Goal: Task Accomplishment & Management: Manage account settings

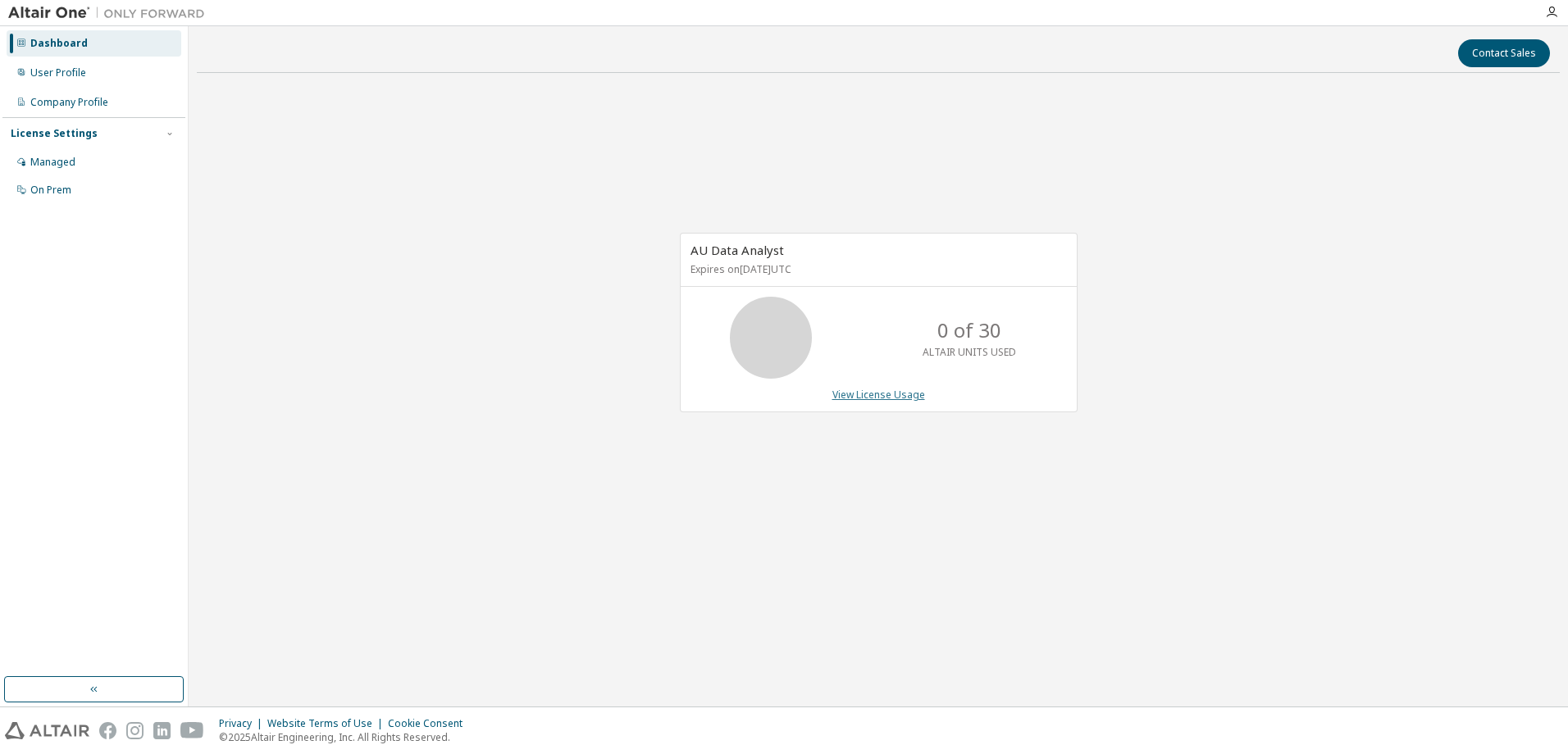
click at [889, 395] on link "View License Usage" at bounding box center [879, 395] width 93 height 14
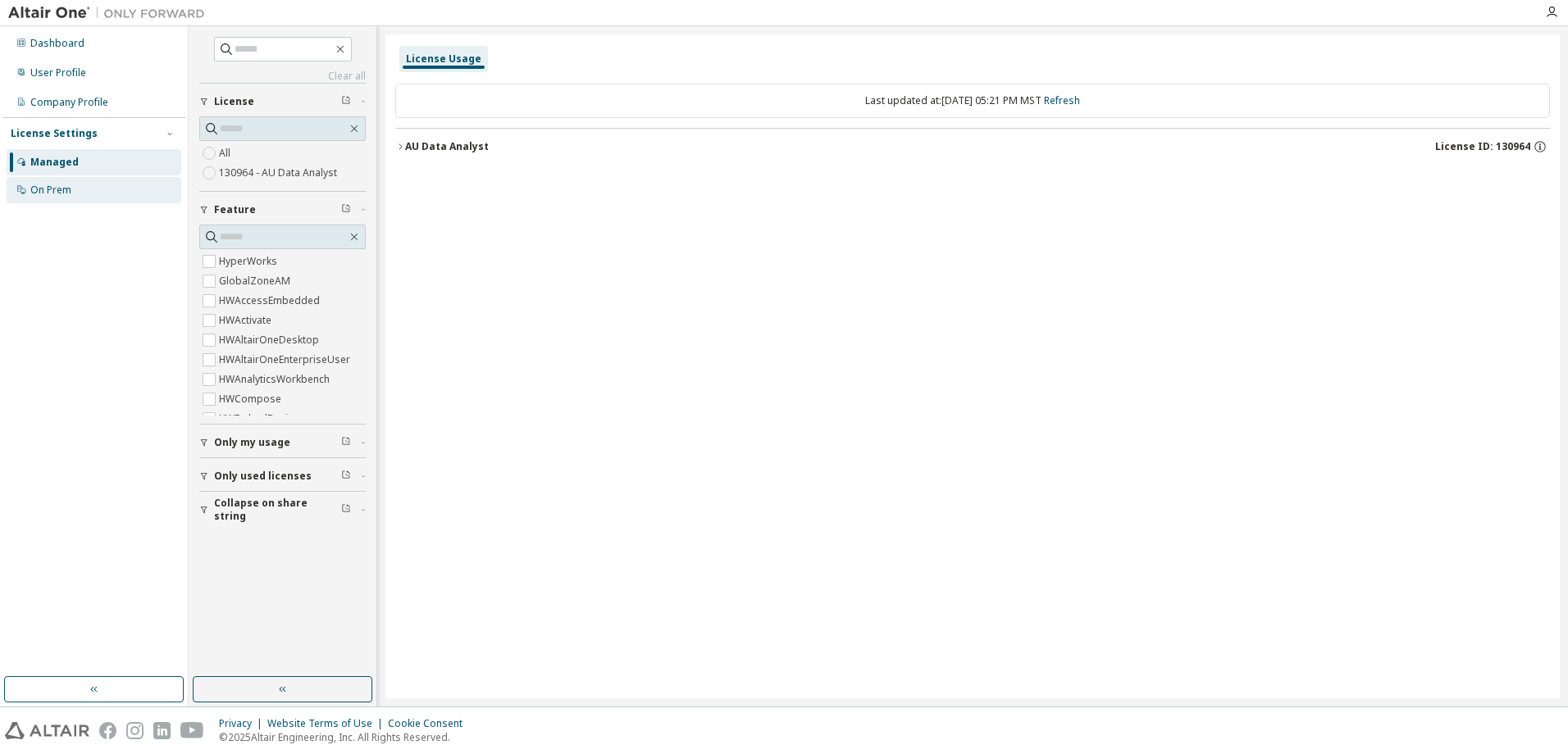
click at [62, 188] on div "On Prem" at bounding box center [51, 190] width 41 height 13
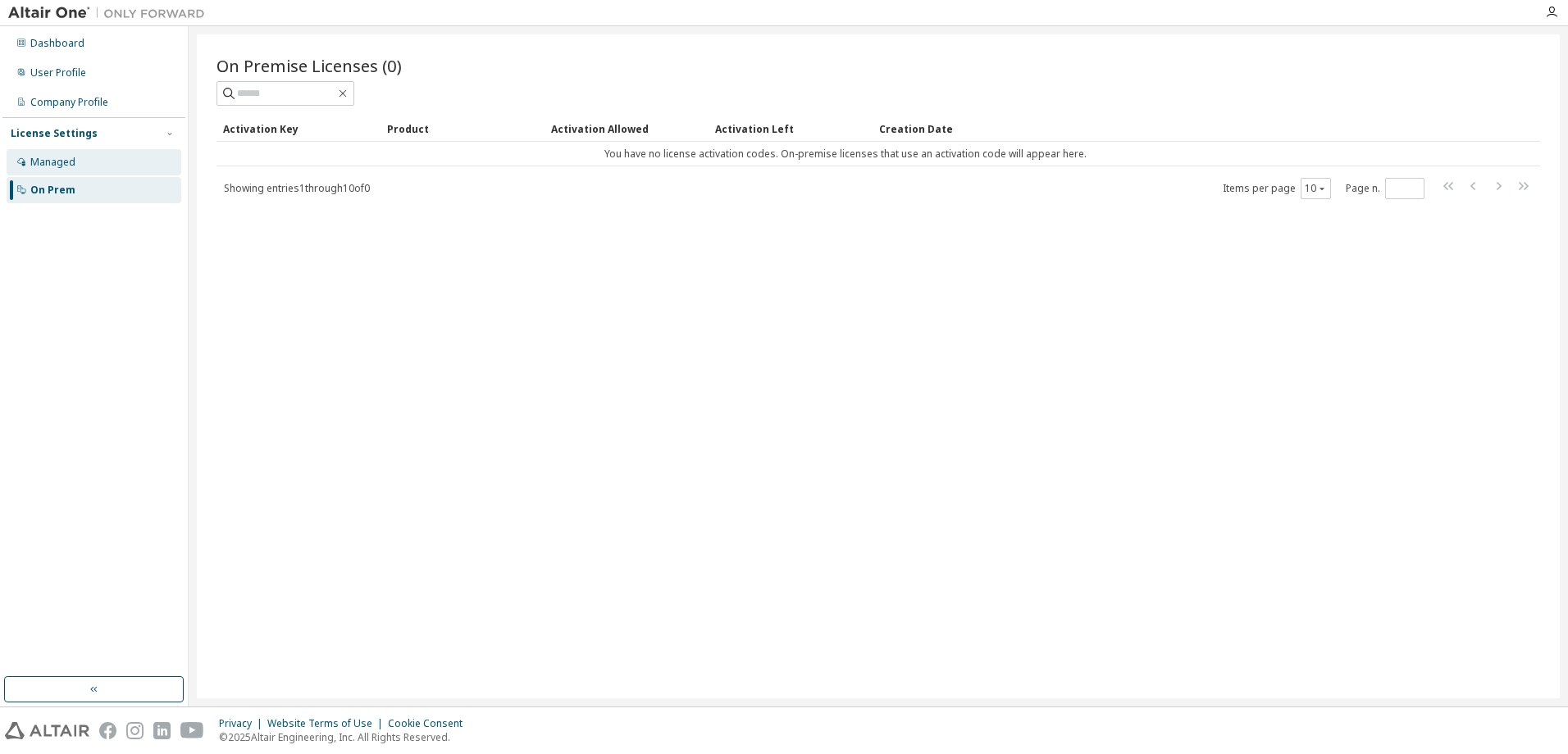
click at [62, 160] on div "Managed" at bounding box center [52, 162] width 45 height 13
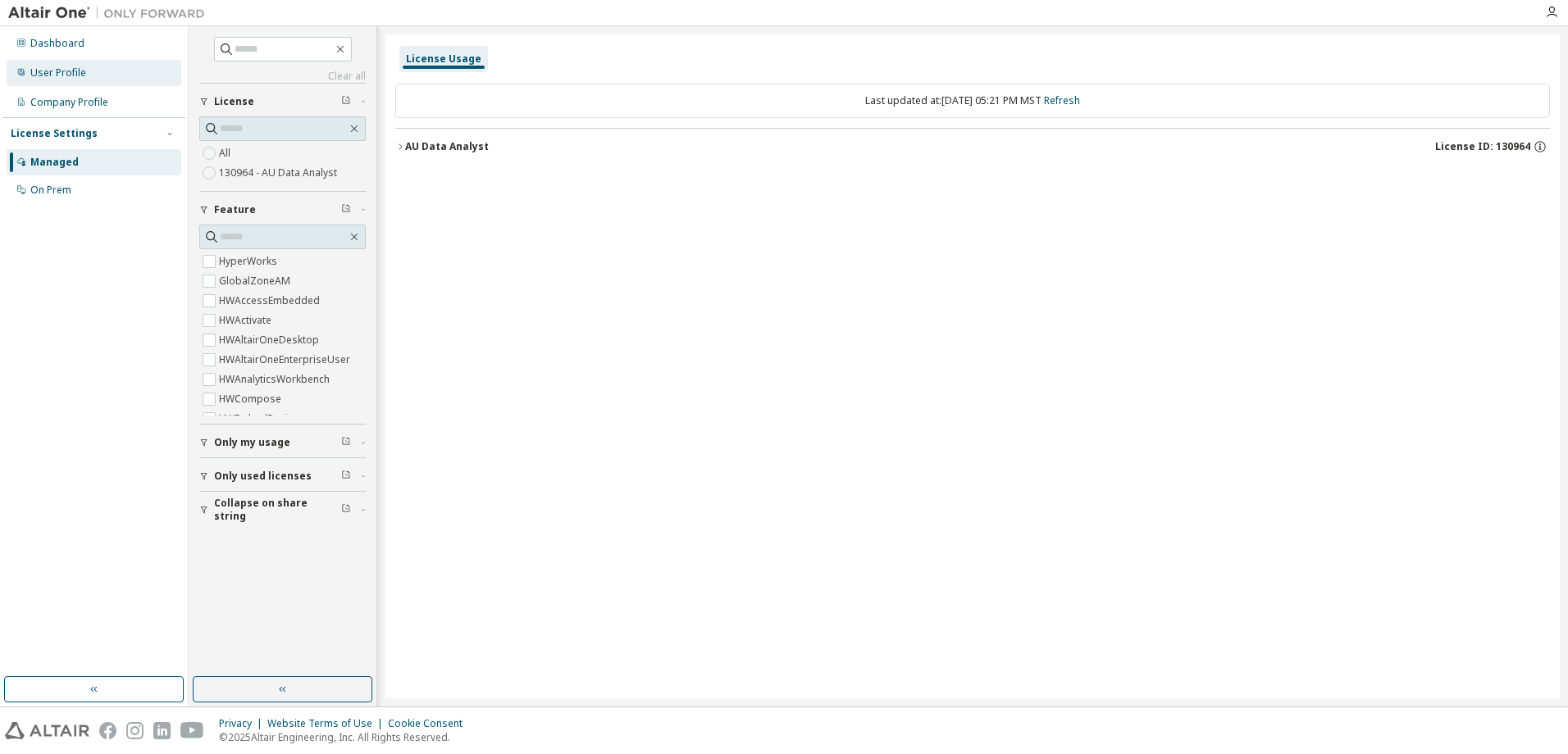
click at [74, 71] on div "User Profile" at bounding box center [58, 72] width 56 height 13
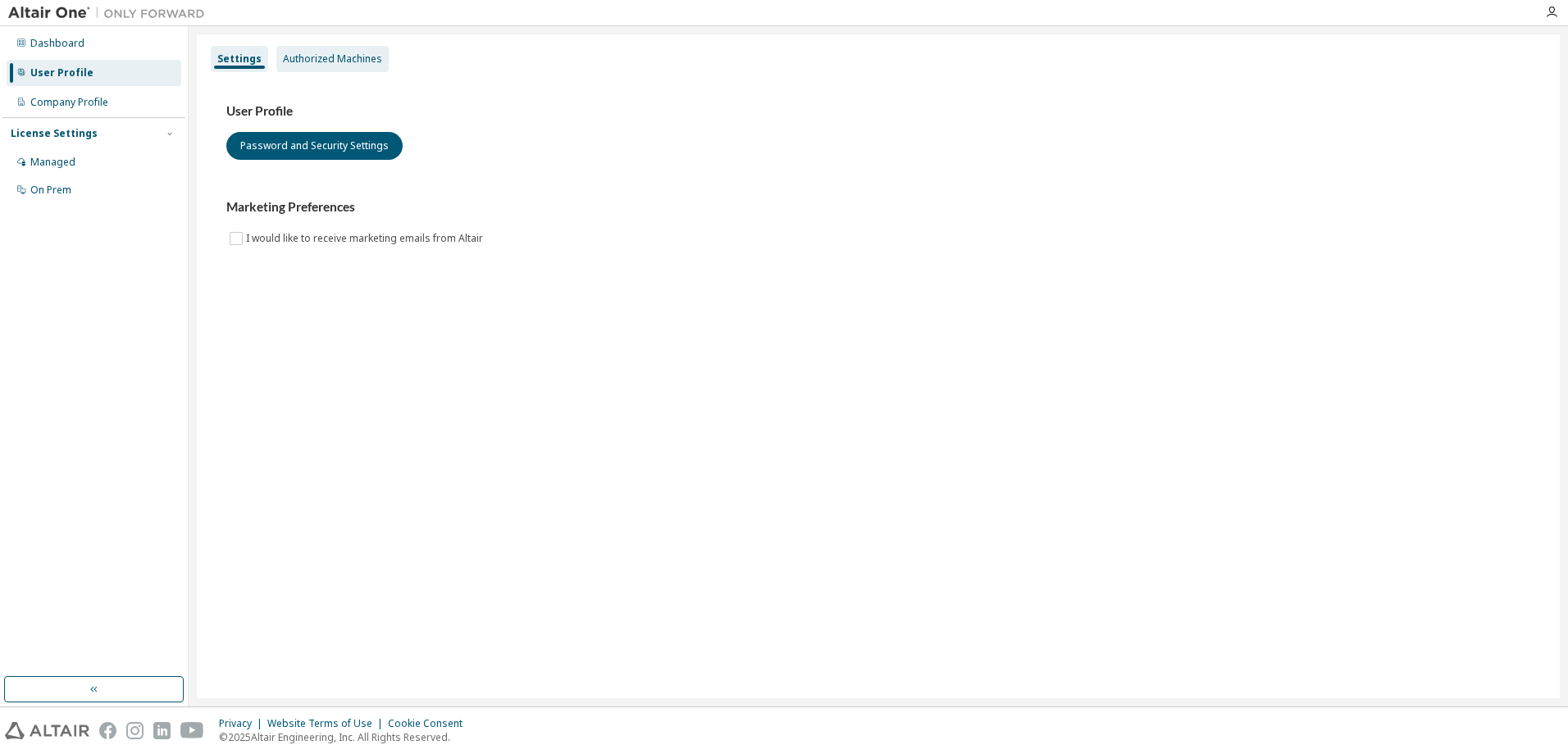
click at [349, 54] on div "Authorized Machines" at bounding box center [332, 58] width 99 height 13
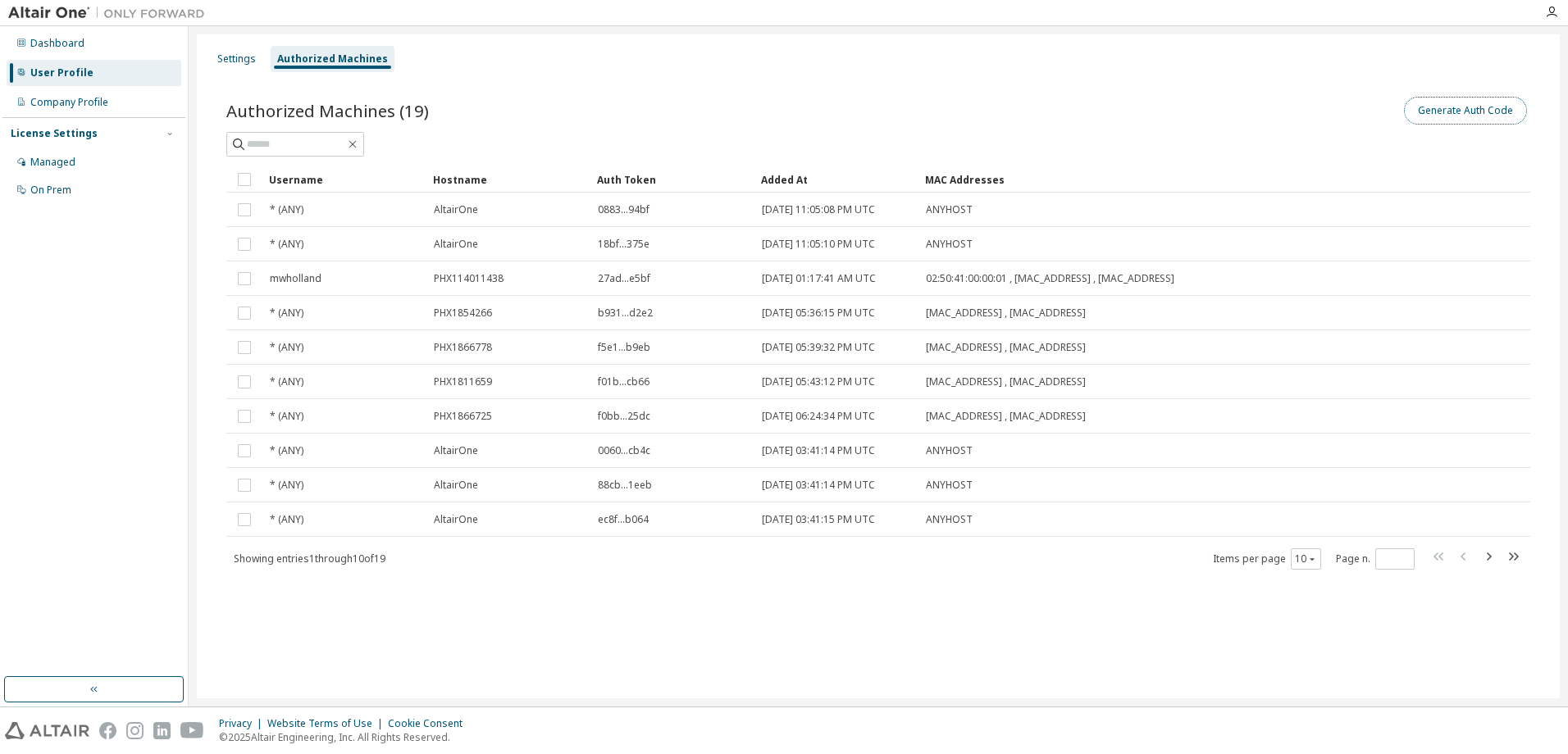
click at [1447, 111] on button "Generate Auth Code" at bounding box center [1465, 110] width 123 height 28
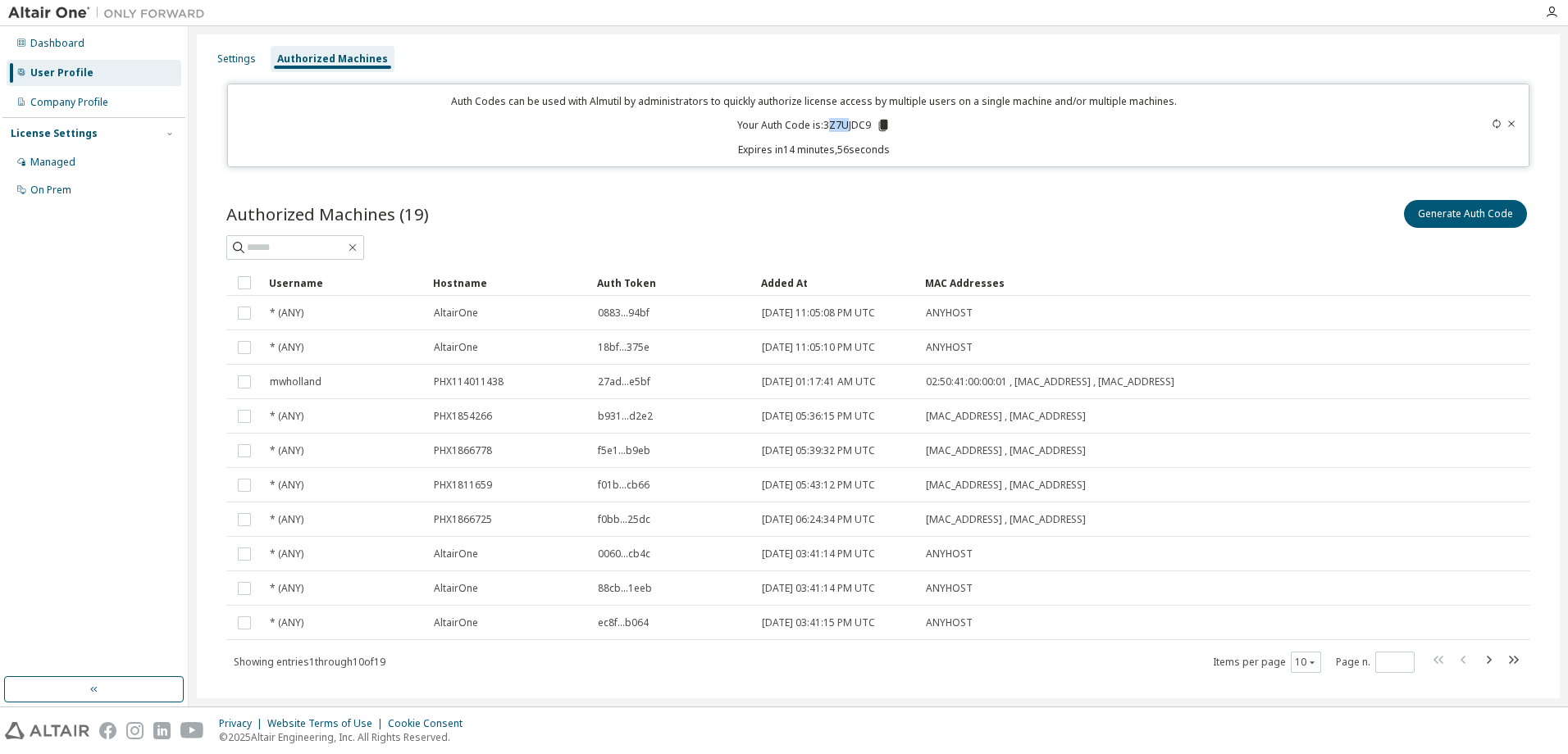
drag, startPoint x: 824, startPoint y: 126, endPoint x: 844, endPoint y: 126, distance: 20.0
click at [844, 126] on p "Your Auth Code is: 3Z7UJDC9" at bounding box center [814, 125] width 153 height 15
drag, startPoint x: 844, startPoint y: 126, endPoint x: 964, endPoint y: 175, distance: 129.6
click at [988, 196] on div "Authorized Machines (19) Generate Auth Code Clear Load Save Save As Field Opera…" at bounding box center [877, 446] width 1343 height 539
drag, startPoint x: 822, startPoint y: 127, endPoint x: 865, endPoint y: 130, distance: 43.1
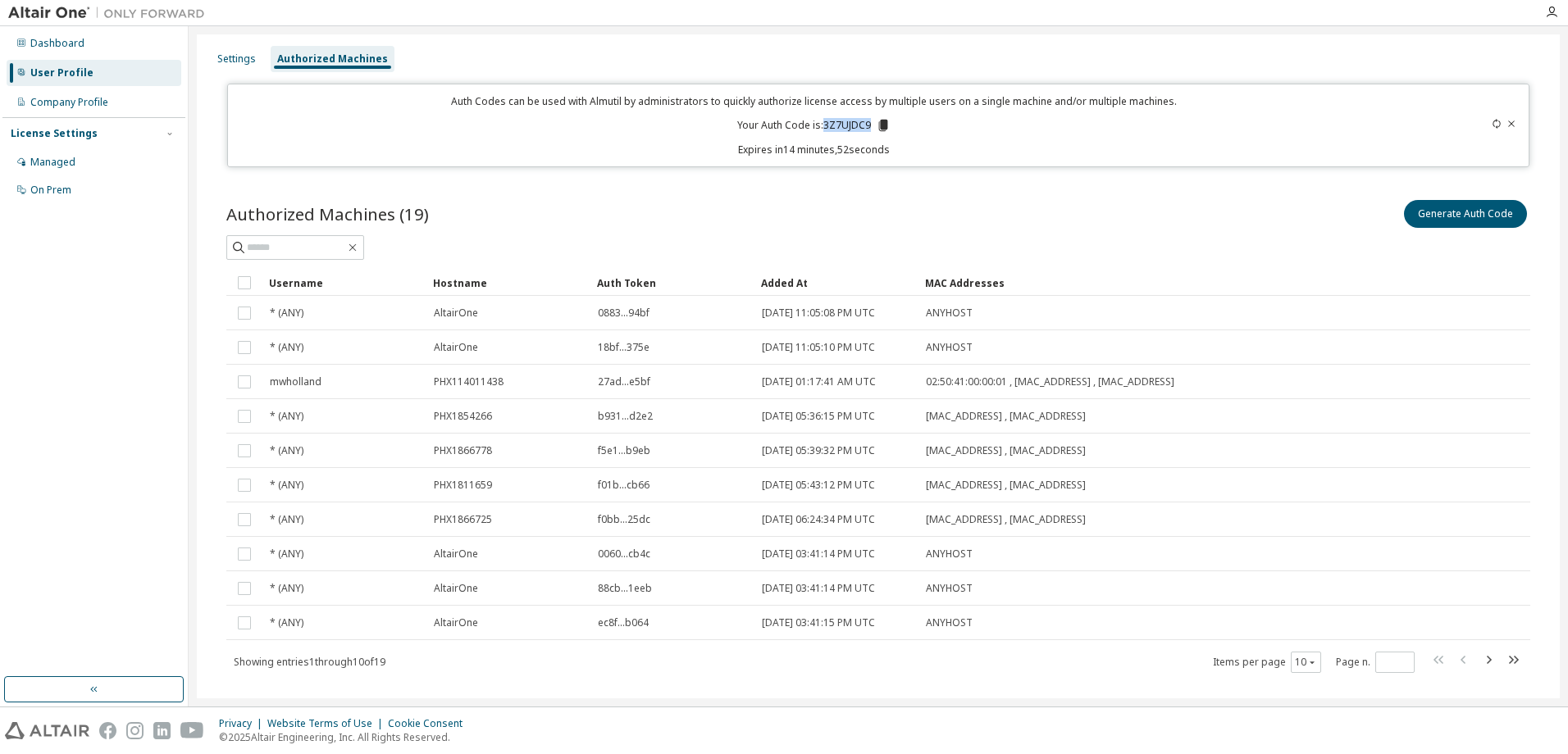
click at [865, 130] on p "Your Auth Code is: 3Z7UJDC9" at bounding box center [814, 125] width 153 height 15
copy p "3Z7UJDC9"
click at [46, 44] on div "Dashboard" at bounding box center [57, 43] width 54 height 13
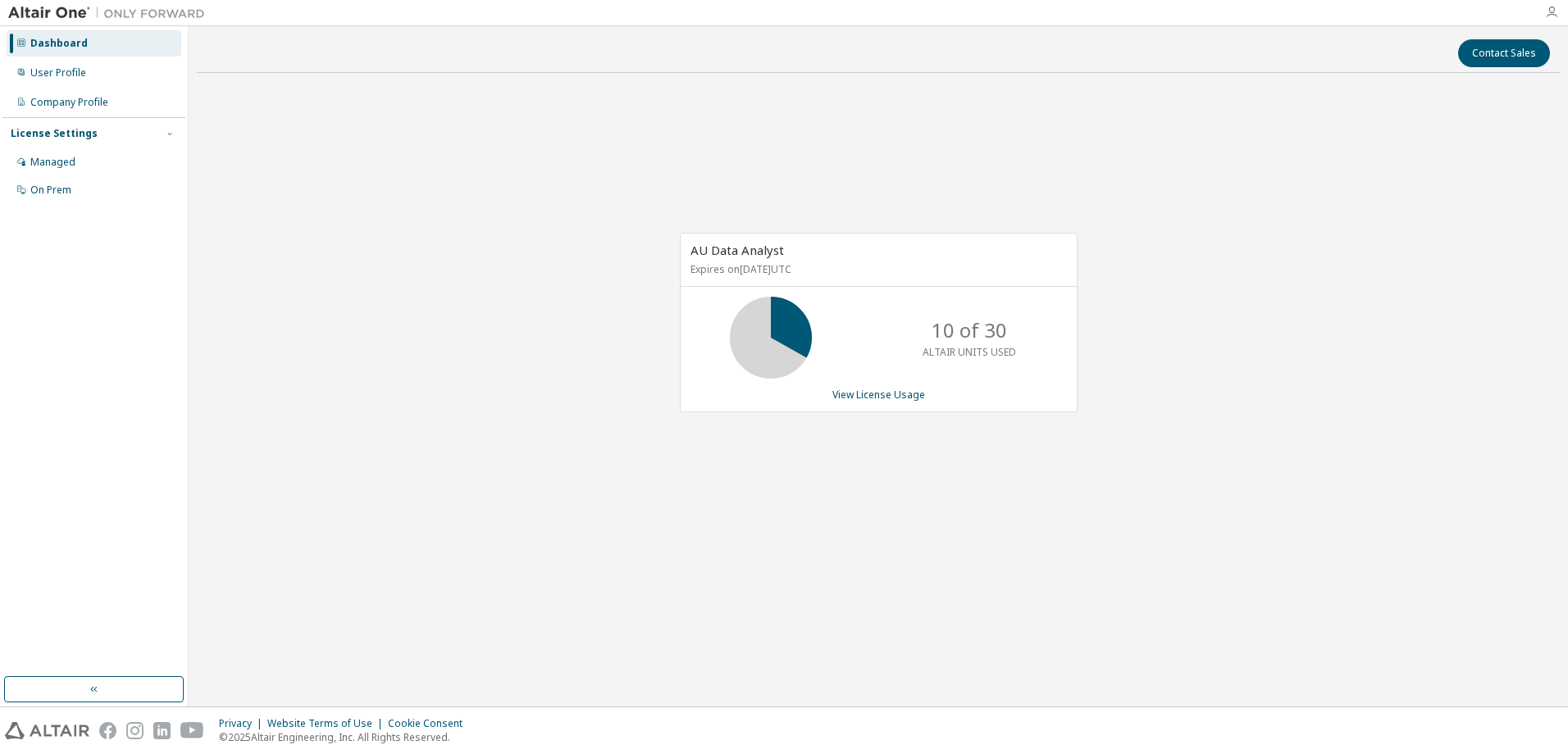
click at [1554, 13] on icon "button" at bounding box center [1551, 12] width 13 height 13
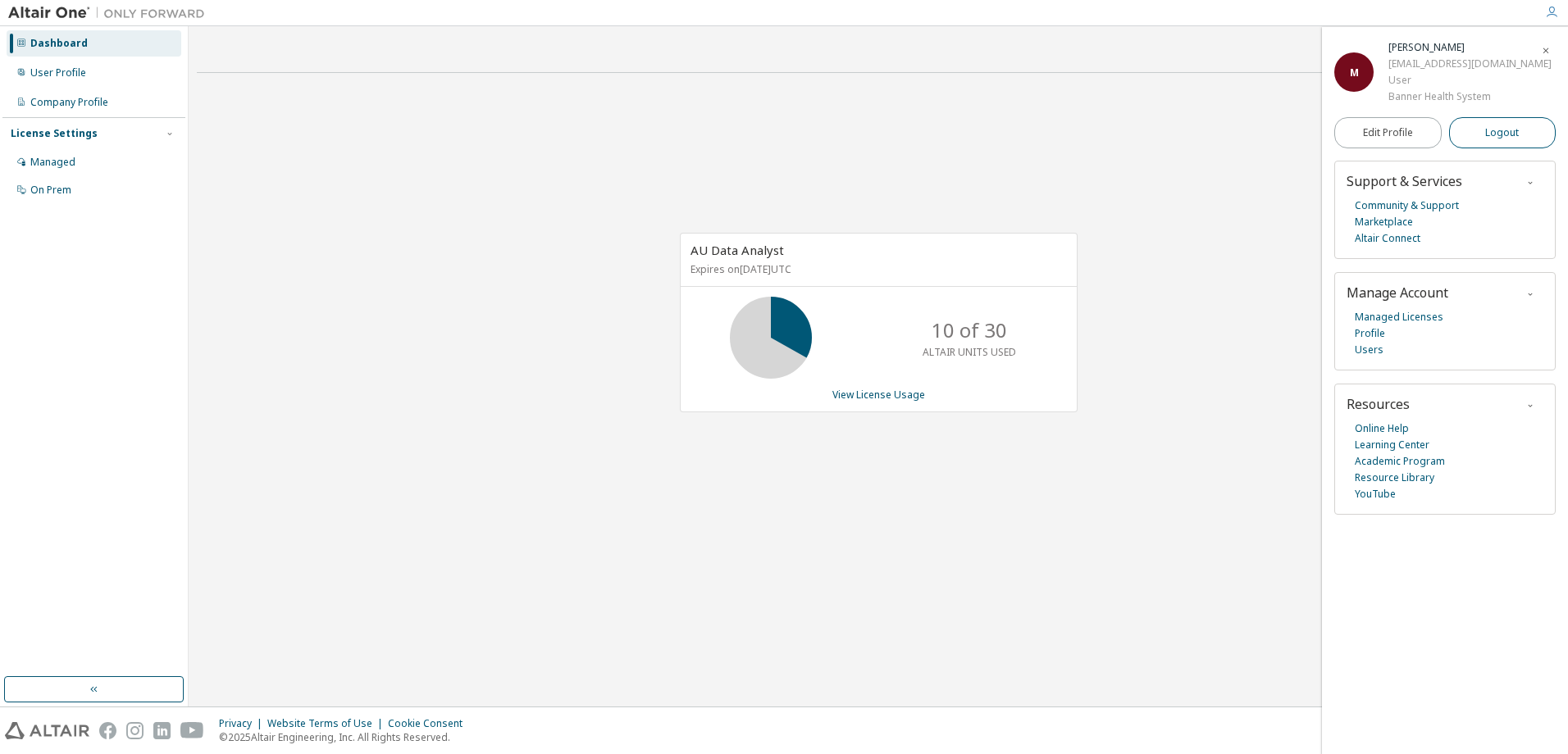
click at [1513, 132] on span "Logout" at bounding box center [1501, 132] width 34 height 16
